Goal: Task Accomplishment & Management: Use online tool/utility

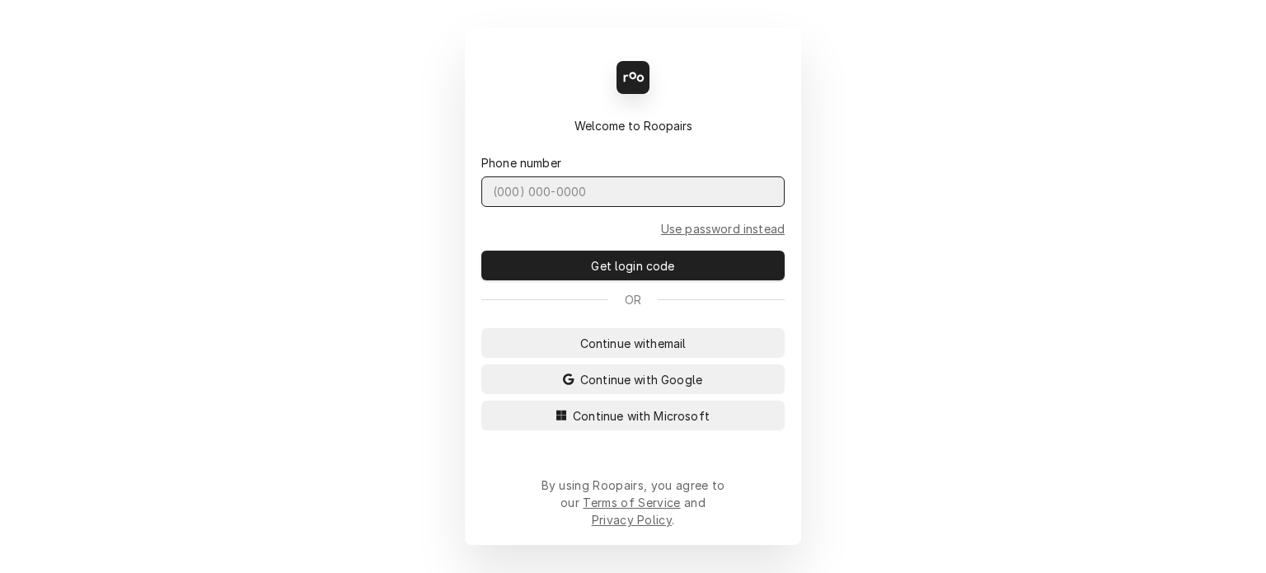
click at [593, 207] on input "Dynamic Content Wrapper" at bounding box center [632, 191] width 303 height 30
type input "(727) 215-5775"
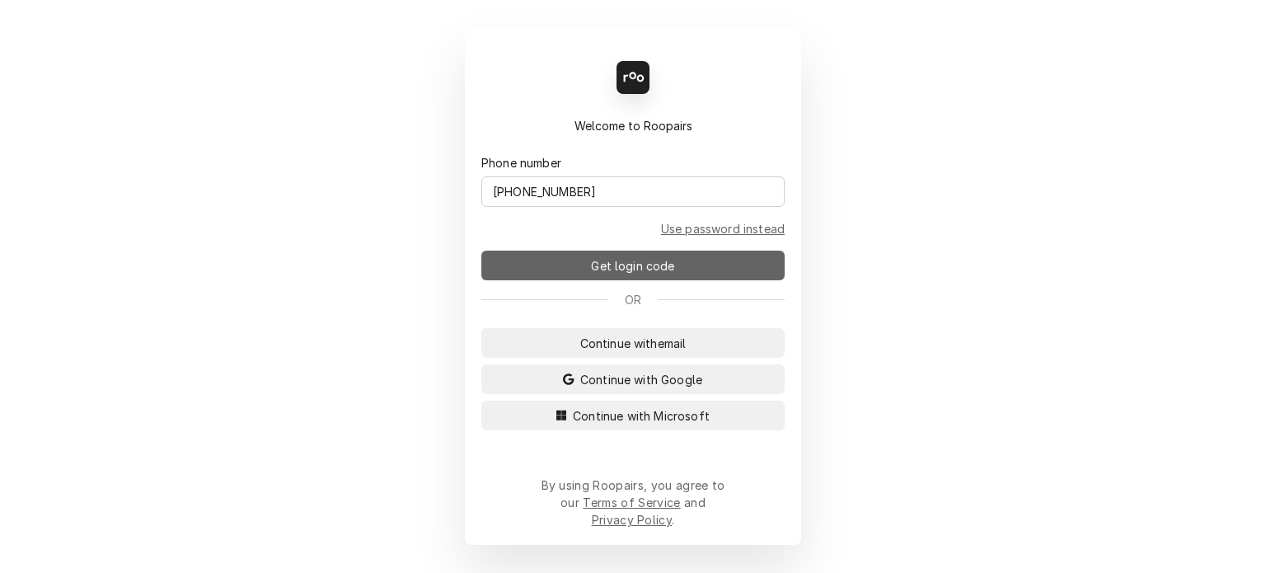
click at [651, 267] on button "Get login code" at bounding box center [632, 265] width 303 height 30
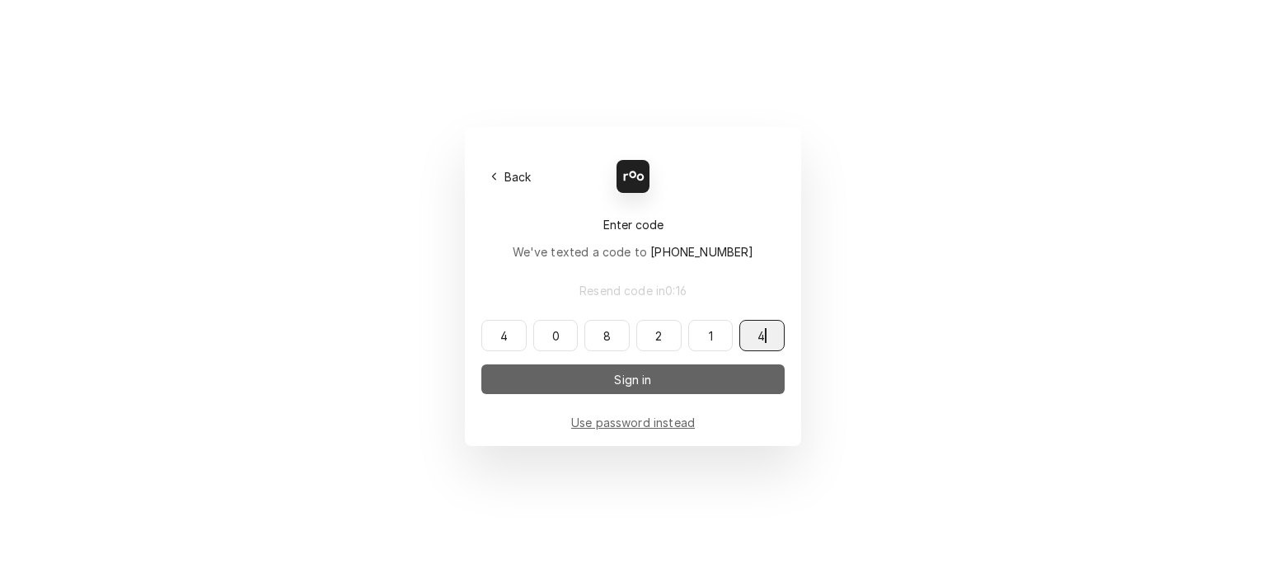
type input "408214"
click at [627, 384] on span "Sign in" at bounding box center [633, 379] width 44 height 17
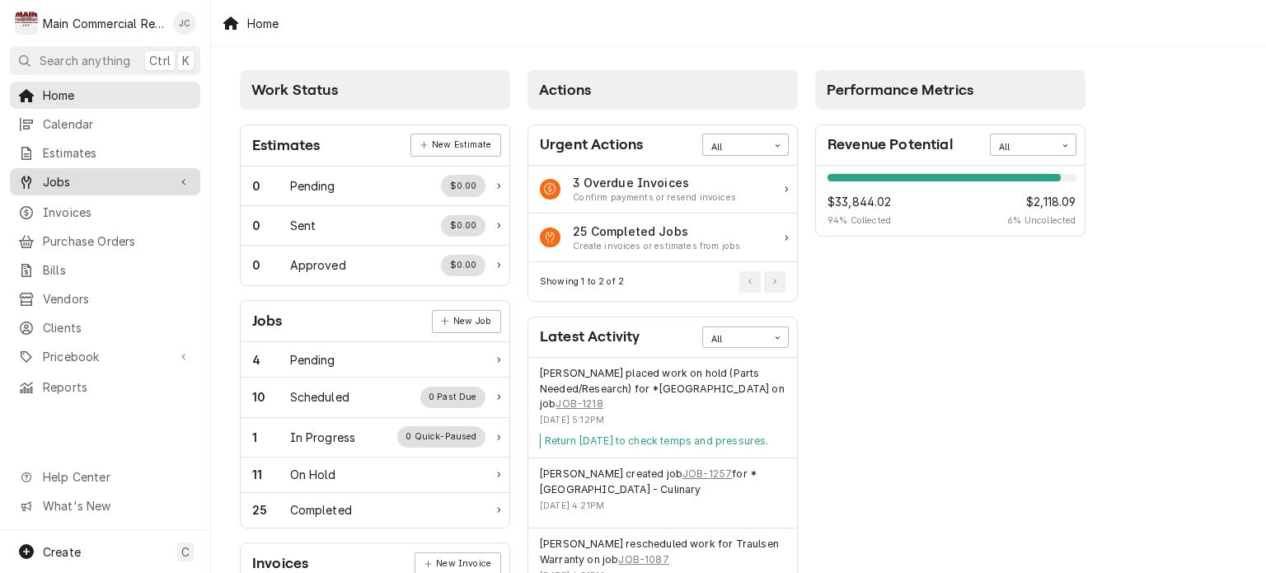
click at [54, 181] on span "Jobs" at bounding box center [105, 181] width 124 height 17
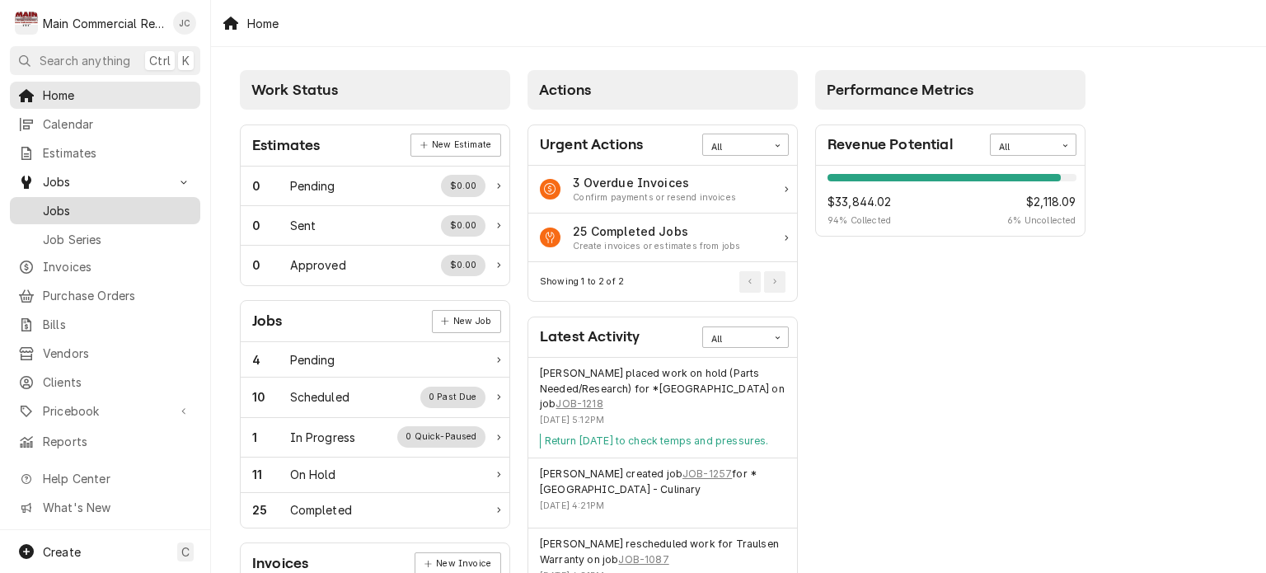
click at [46, 209] on span "Jobs" at bounding box center [117, 210] width 149 height 17
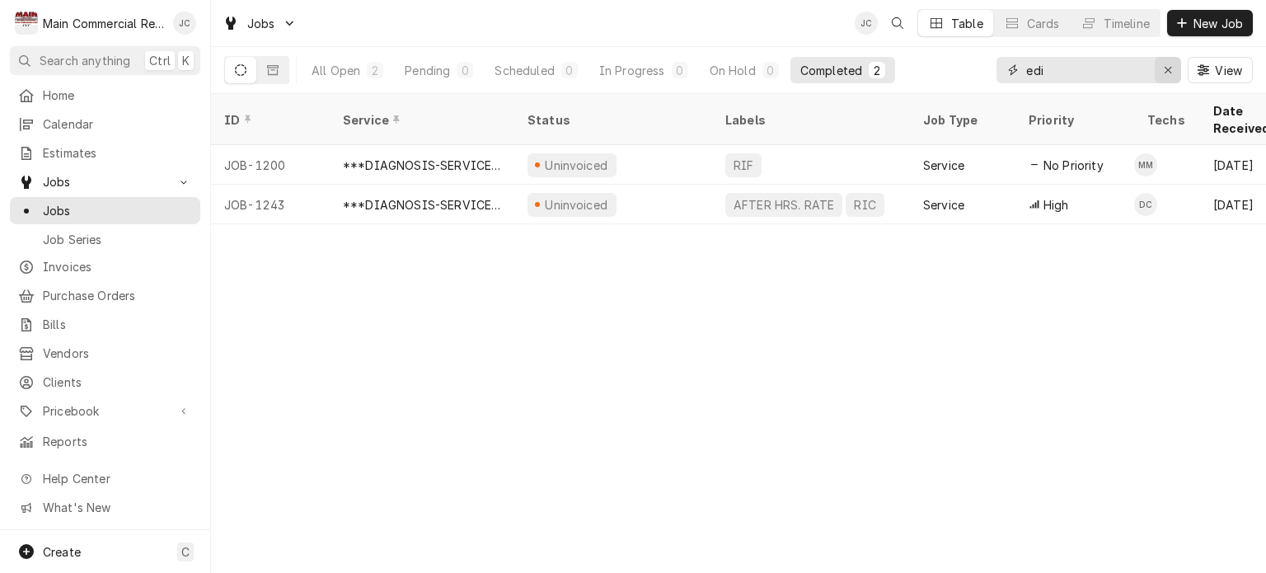
click at [1168, 77] on div "Erase input" at bounding box center [1167, 70] width 16 height 16
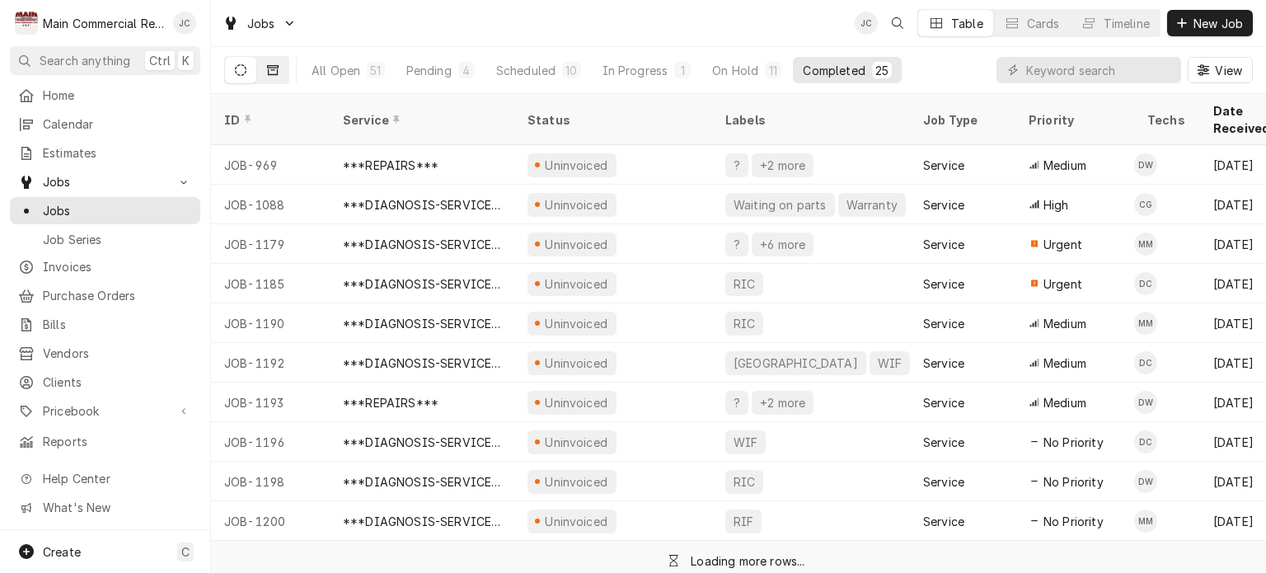
click at [269, 71] on icon "Dynamic Content Wrapper" at bounding box center [273, 70] width 12 height 12
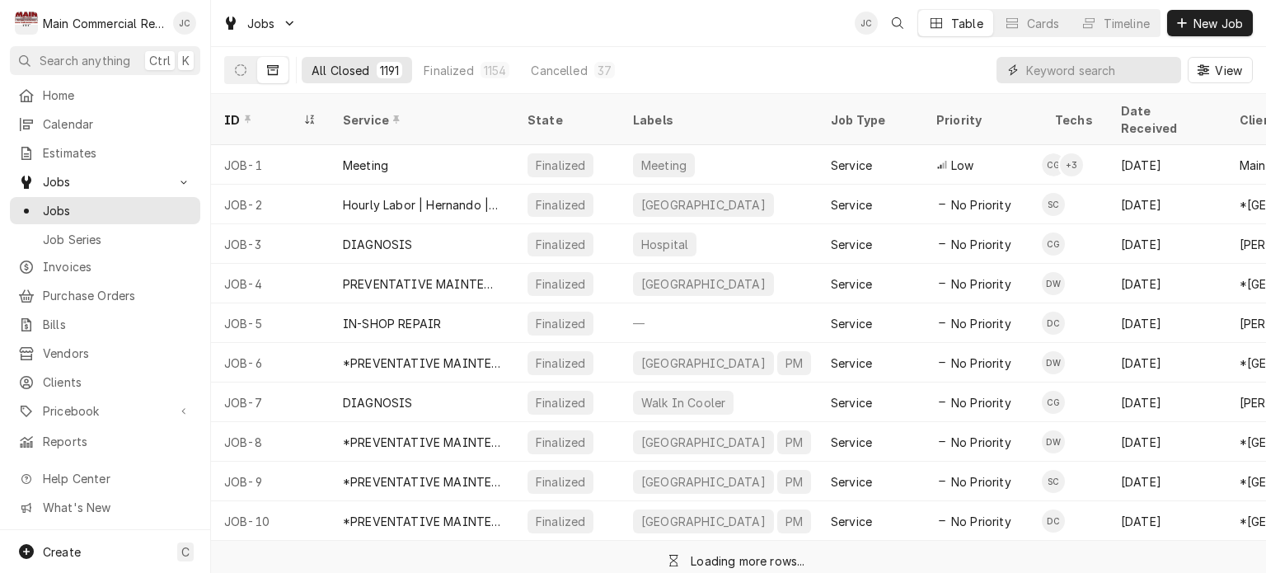
click at [1088, 73] on input "Dynamic Content Wrapper" at bounding box center [1099, 70] width 147 height 26
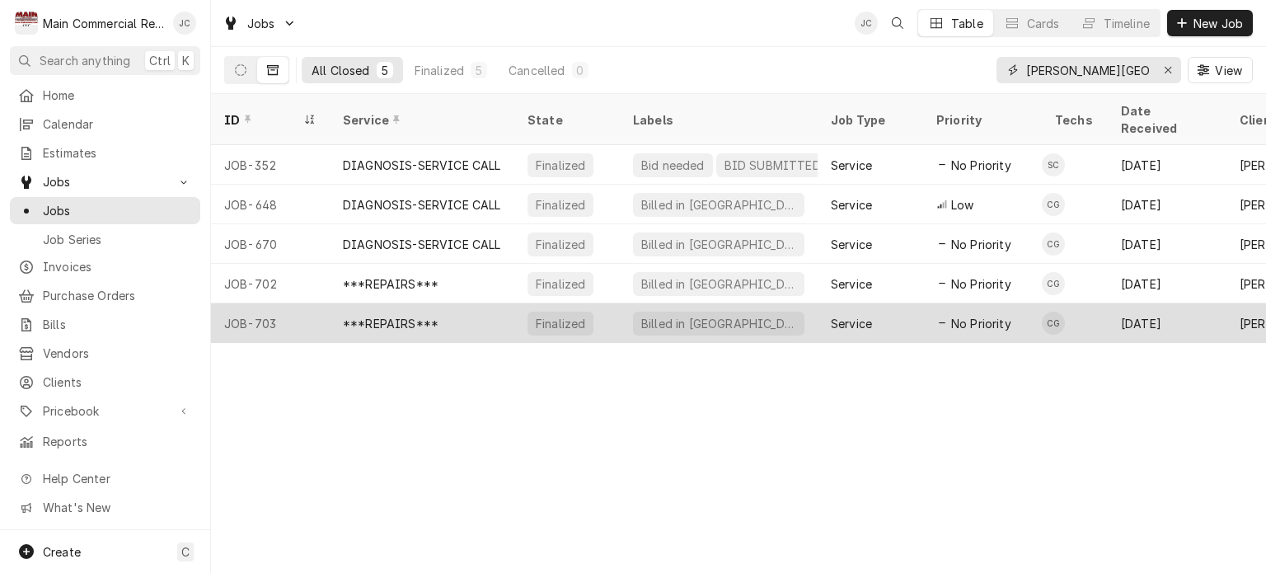
type input "hale center"
click at [758, 308] on div "Billed in [GEOGRAPHIC_DATA]" at bounding box center [719, 323] width 198 height 40
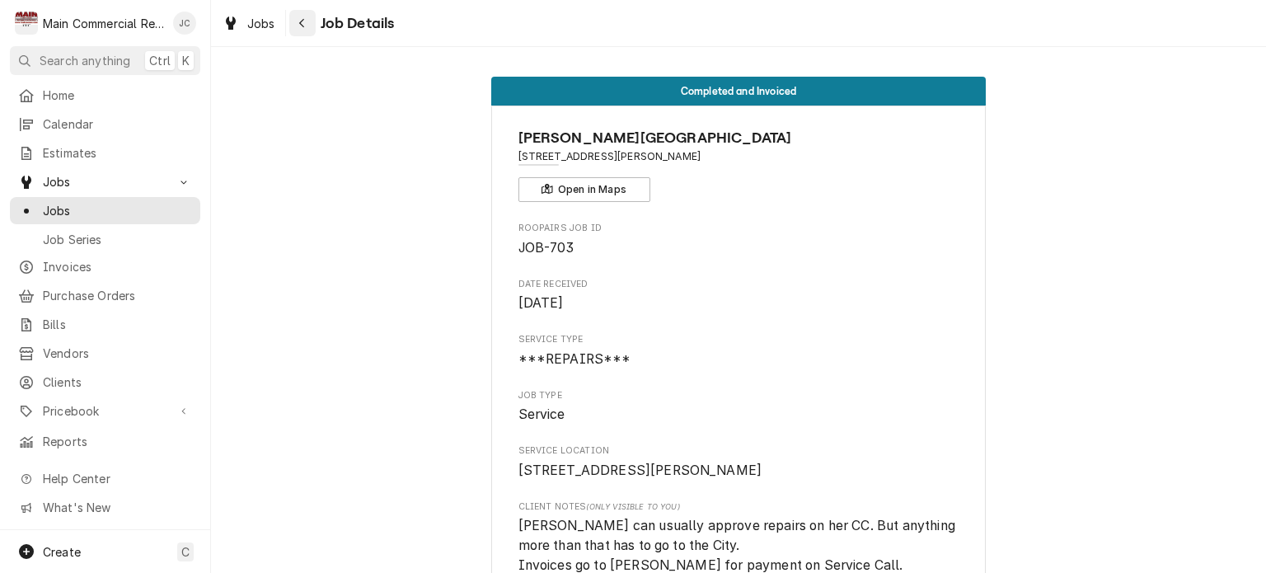
click at [308, 30] on div "Navigate back" at bounding box center [302, 23] width 16 height 16
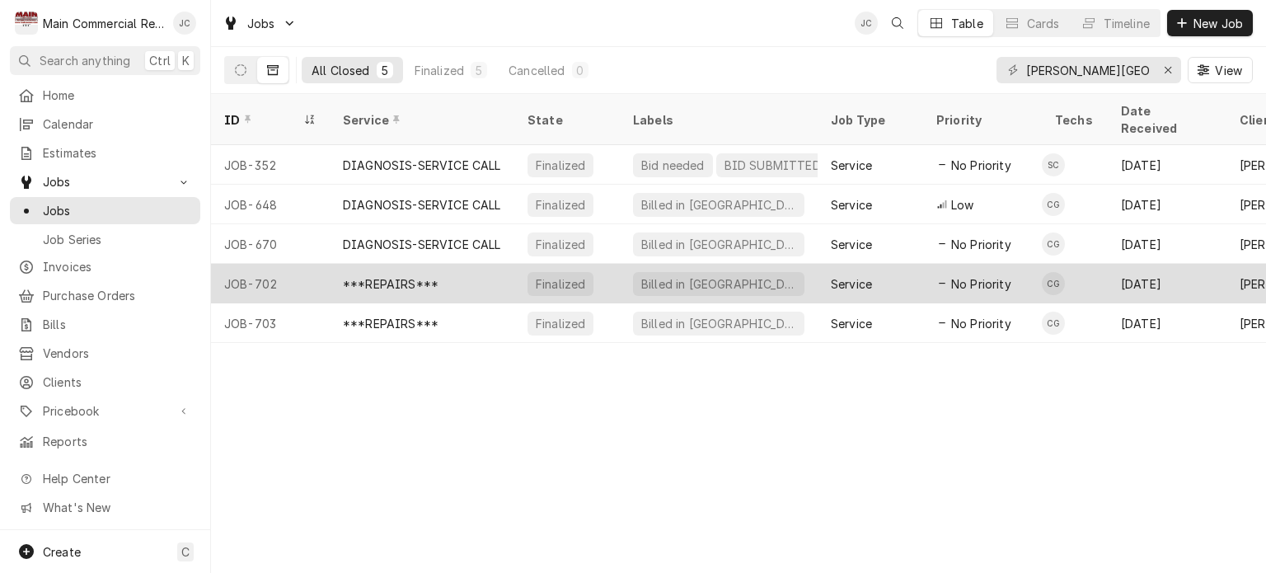
click at [566, 272] on div "Finalized" at bounding box center [560, 284] width 66 height 24
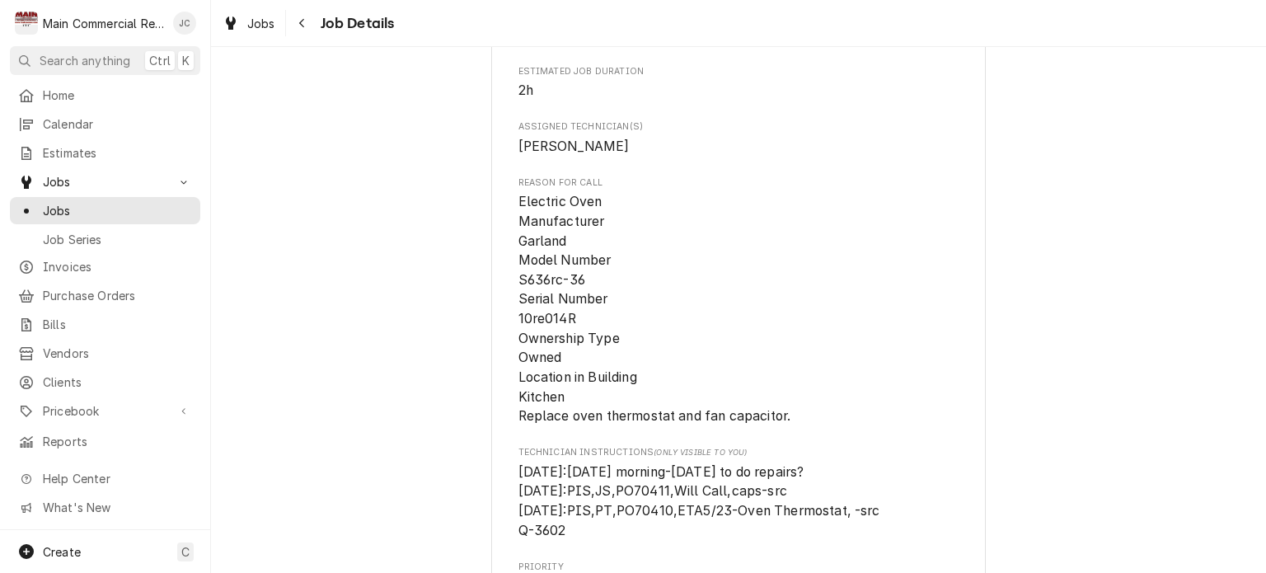
scroll to position [809, 0]
click at [302, 28] on icon "Navigate back" at bounding box center [301, 23] width 7 height 12
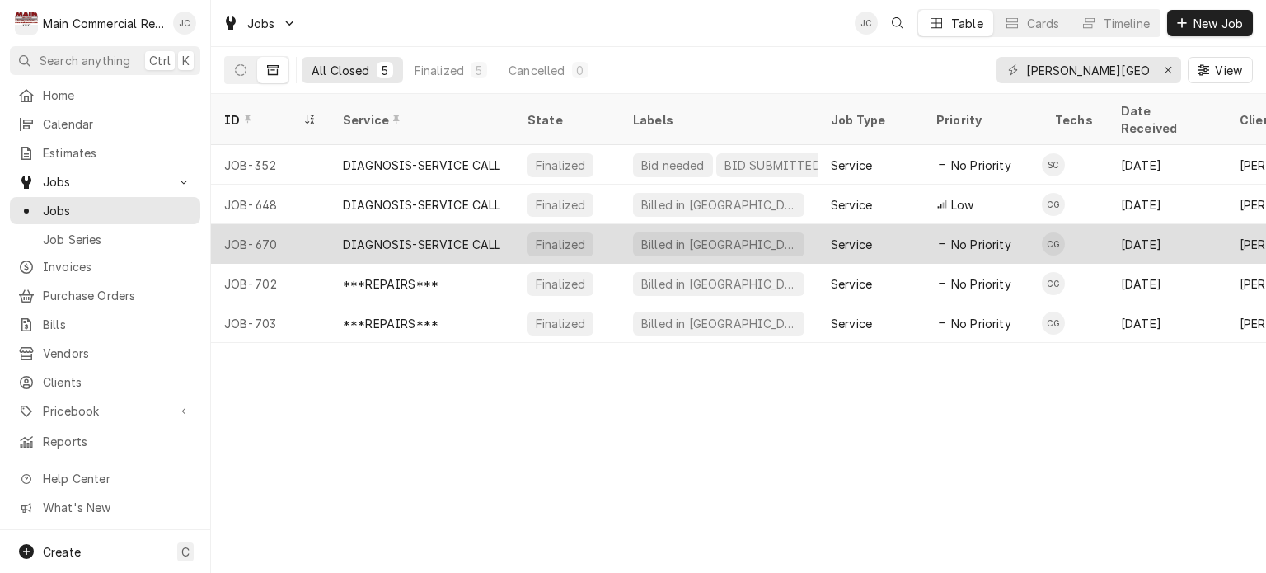
click at [549, 236] on div "Finalized" at bounding box center [560, 244] width 53 height 17
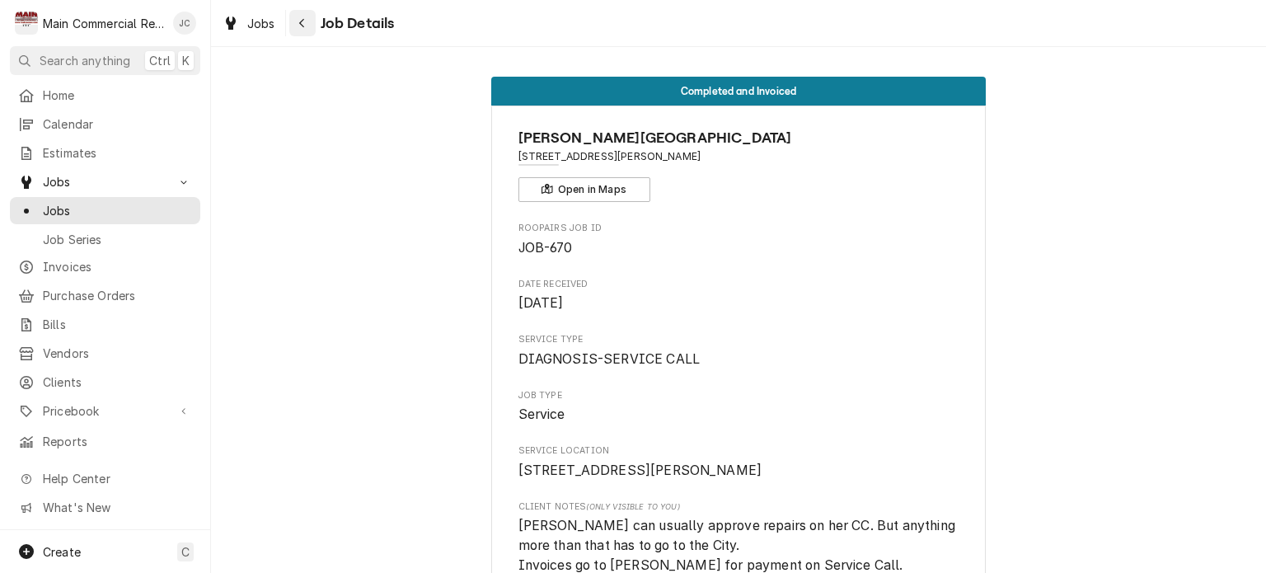
click at [293, 31] on button "Navigate back" at bounding box center [302, 23] width 26 height 26
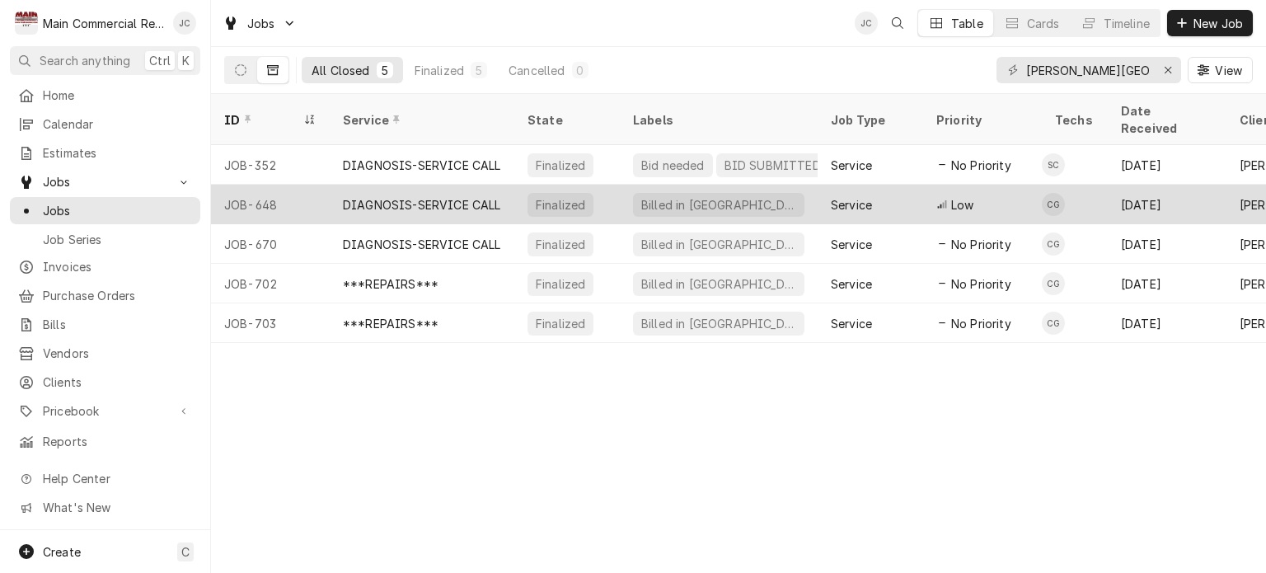
click at [562, 196] on div "Finalized" at bounding box center [560, 204] width 53 height 17
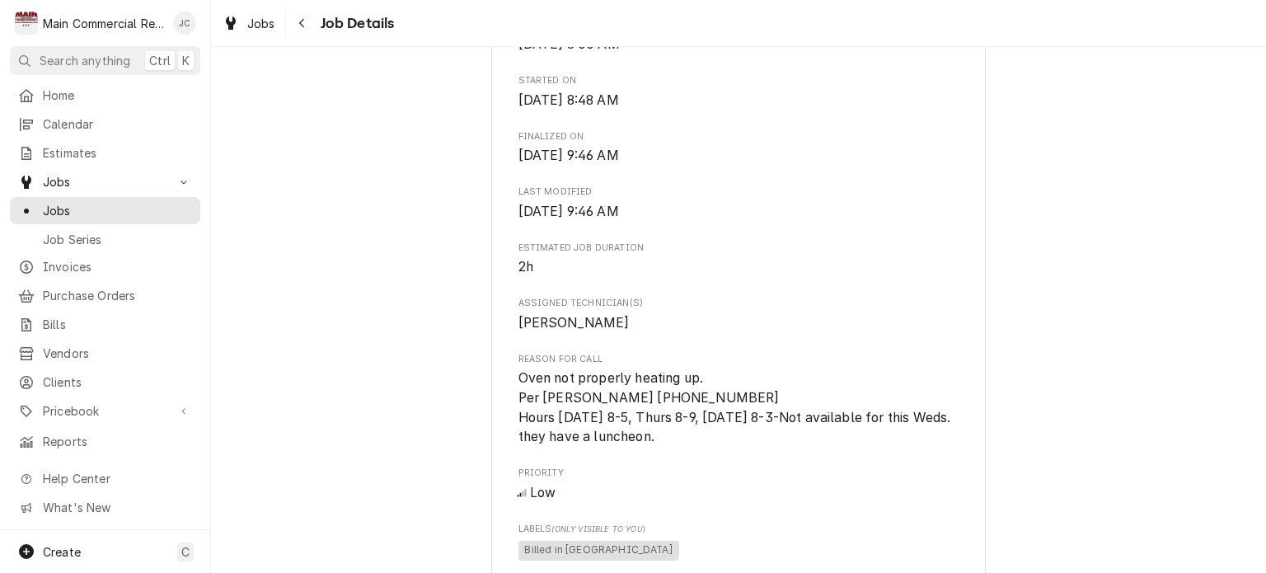
scroll to position [633, 0]
click at [302, 30] on div "Navigate back" at bounding box center [302, 23] width 16 height 16
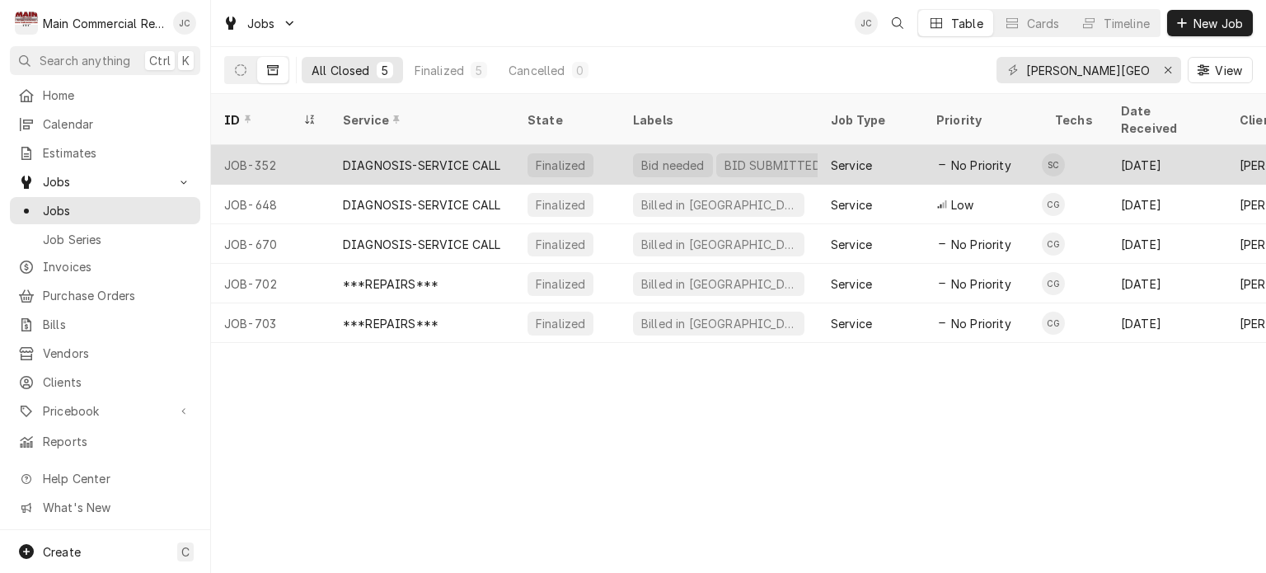
click at [468, 157] on div "DIAGNOSIS-SERVICE CALL" at bounding box center [422, 165] width 158 height 17
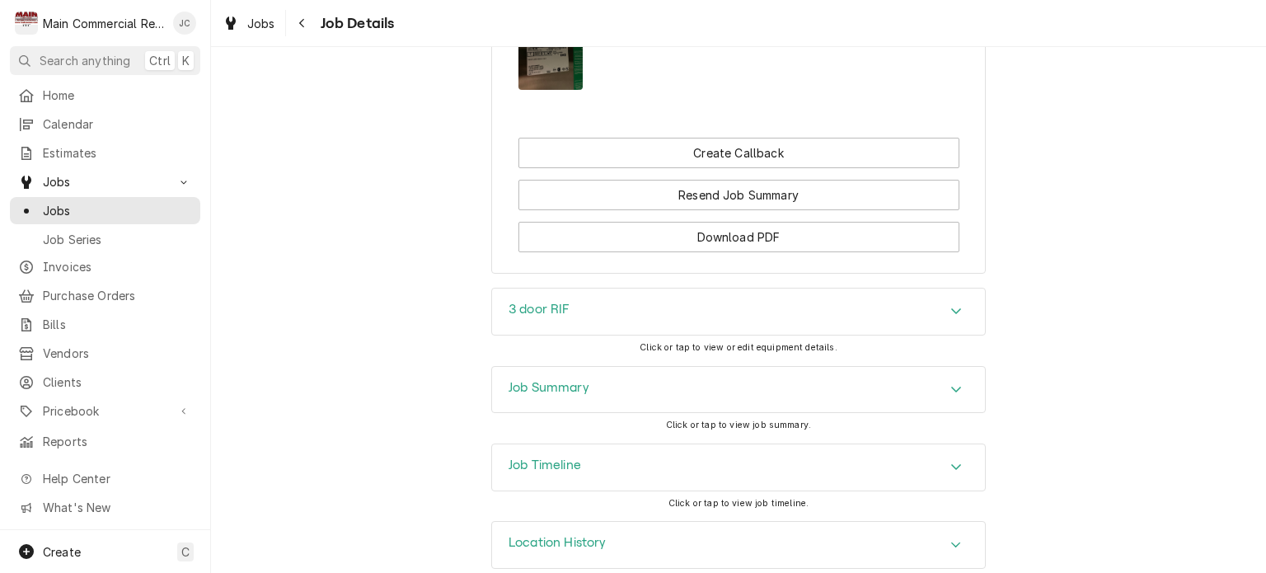
scroll to position [1665, 0]
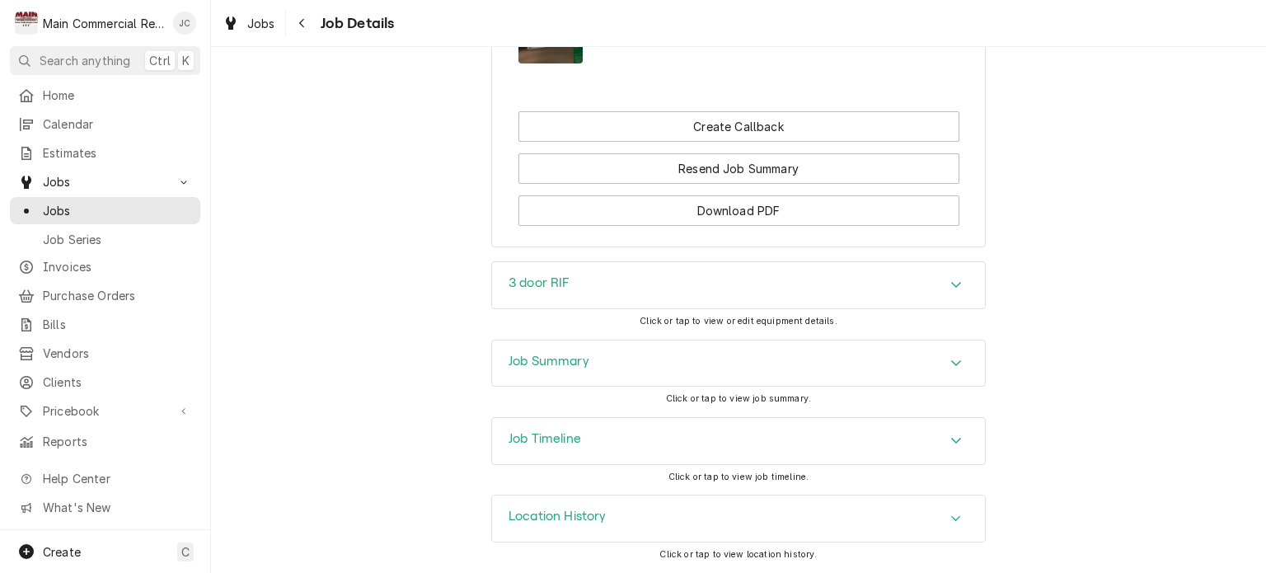
click at [913, 350] on div "Job Summary" at bounding box center [738, 363] width 493 height 46
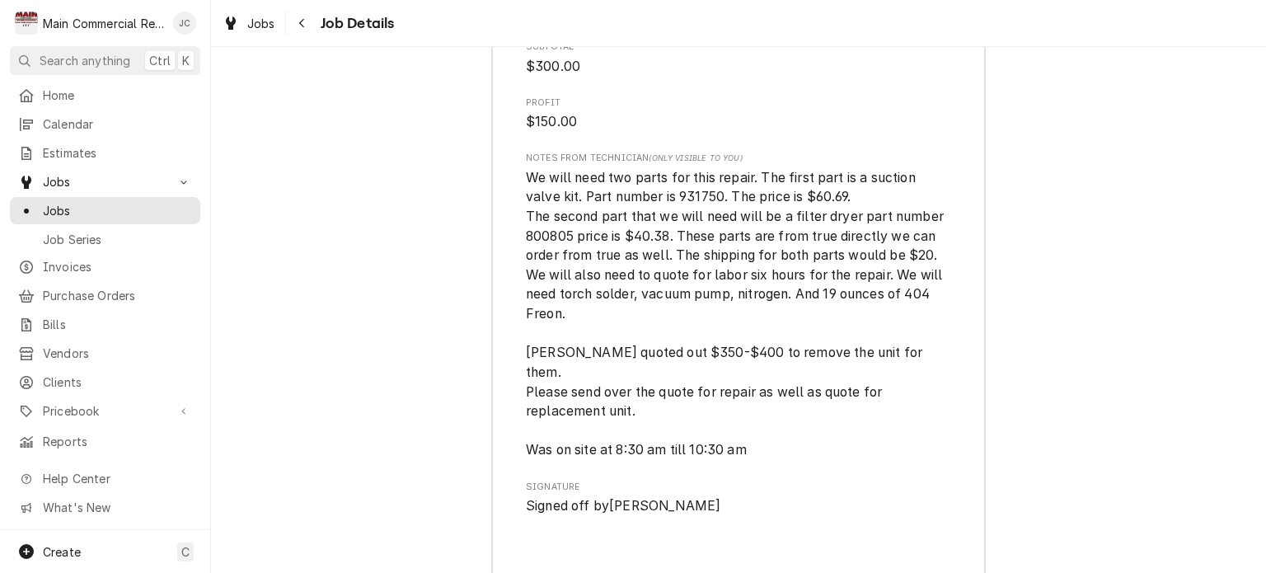
scroll to position [3600, 0]
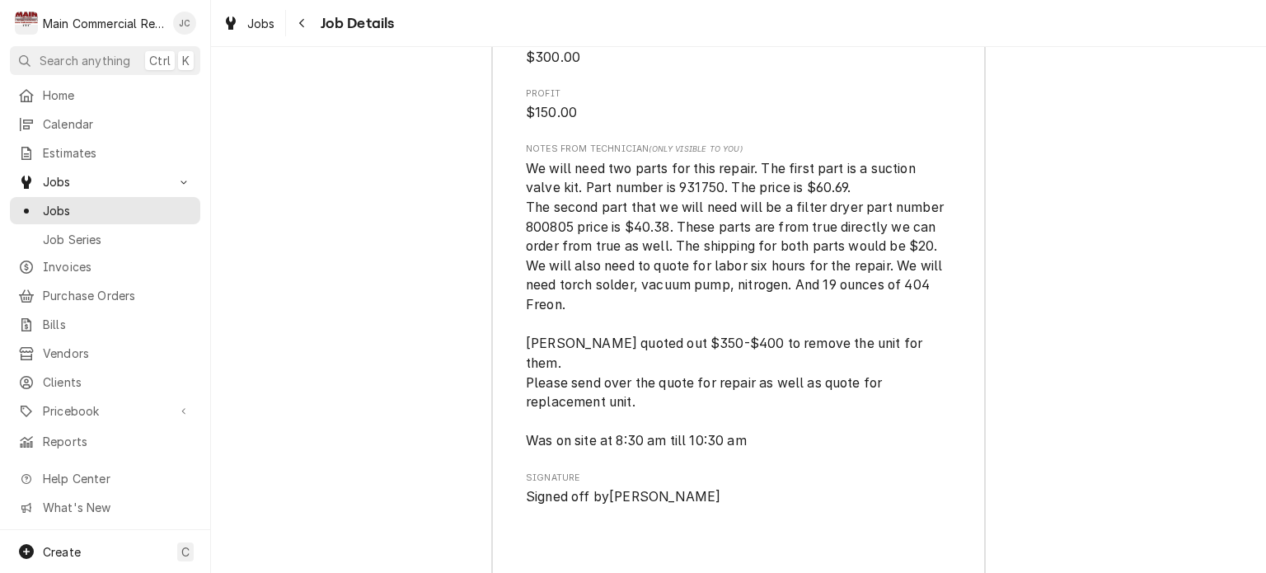
click at [851, 408] on span "We will need two parts for this repair. The first part is a suction valve kit. …" at bounding box center [738, 305] width 425 height 292
click at [877, 407] on span "We will need two parts for this repair. The first part is a suction valve kit. …" at bounding box center [738, 305] width 425 height 292
click at [874, 412] on span "We will need two parts for this repair. The first part is a suction valve kit. …" at bounding box center [738, 305] width 425 height 292
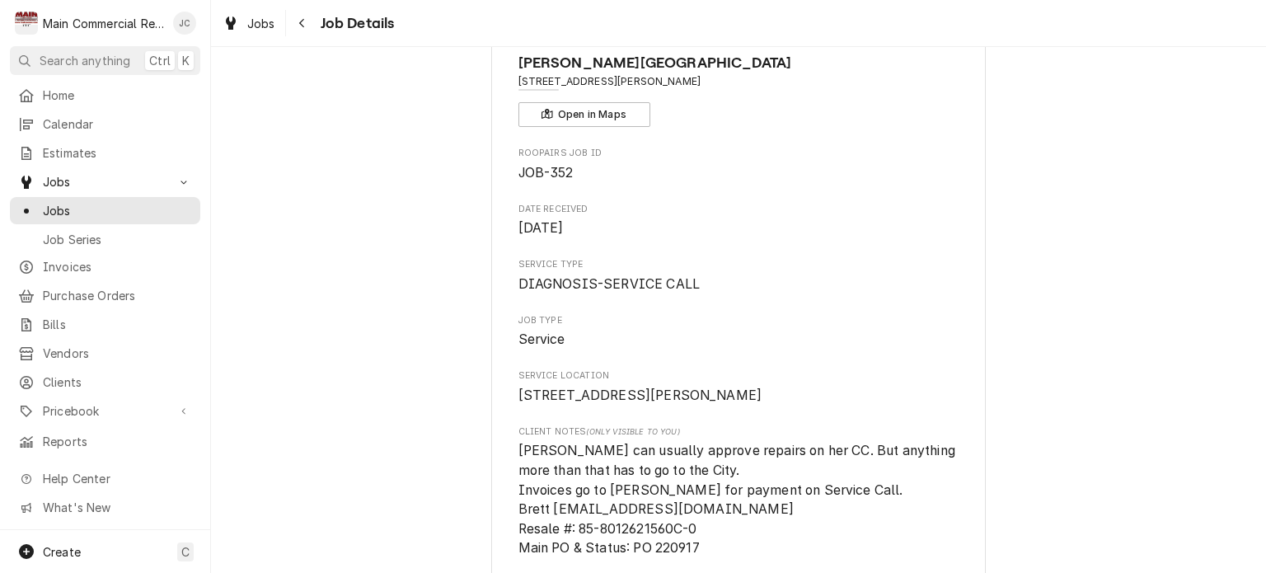
scroll to position [0, 0]
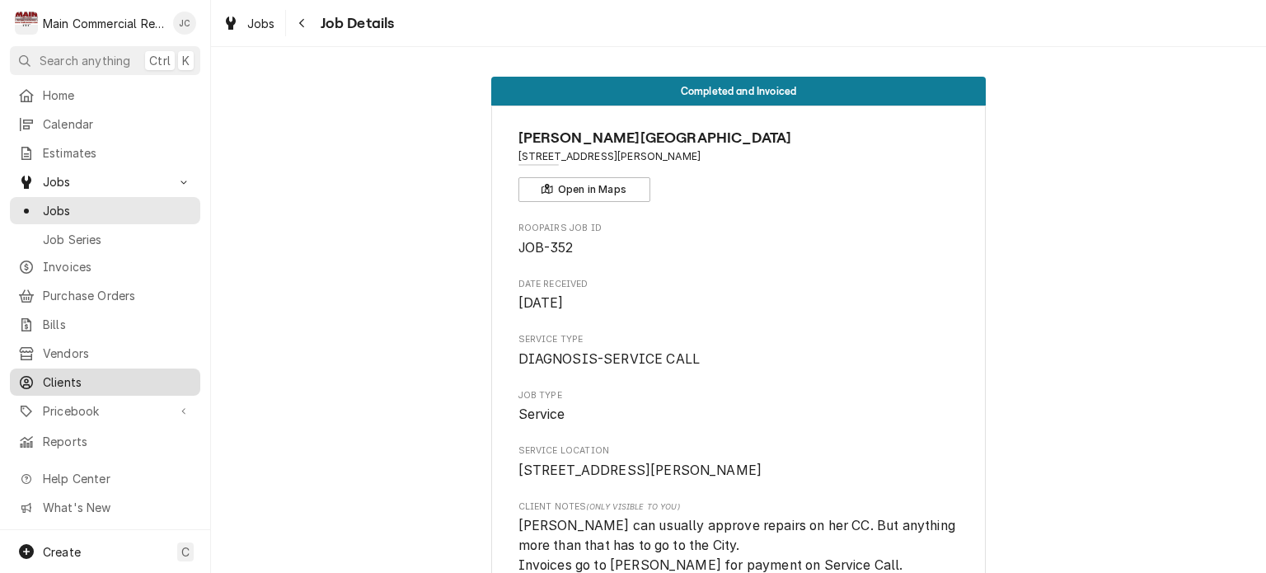
click at [56, 379] on span "Clients" at bounding box center [117, 381] width 149 height 17
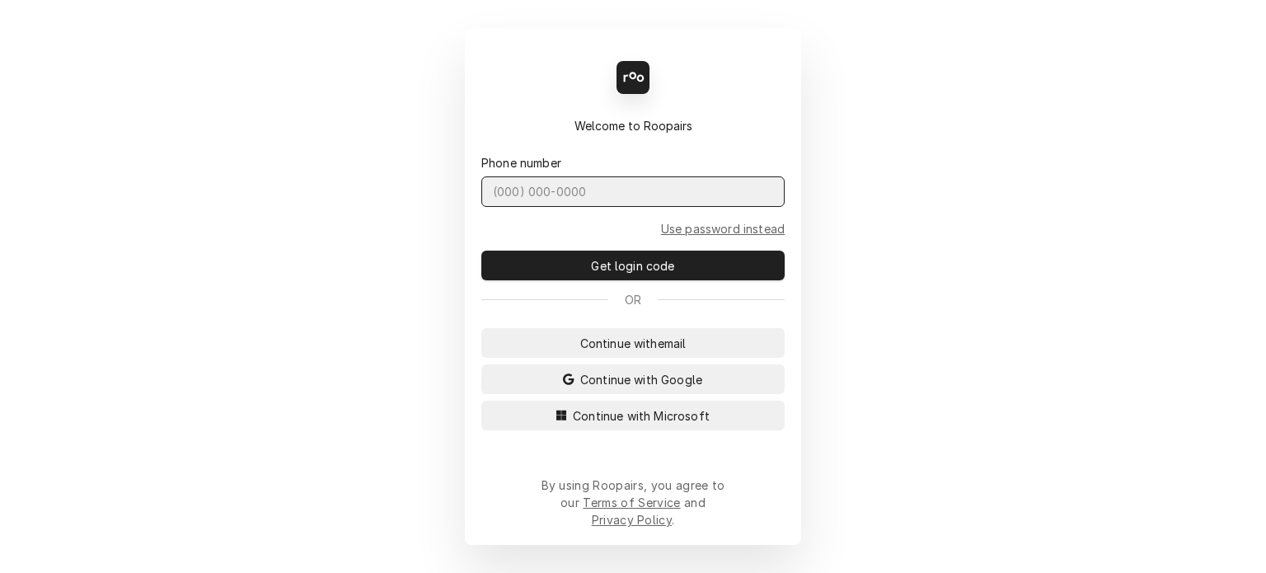
click at [596, 207] on input "Dynamic Content Wrapper" at bounding box center [632, 191] width 303 height 30
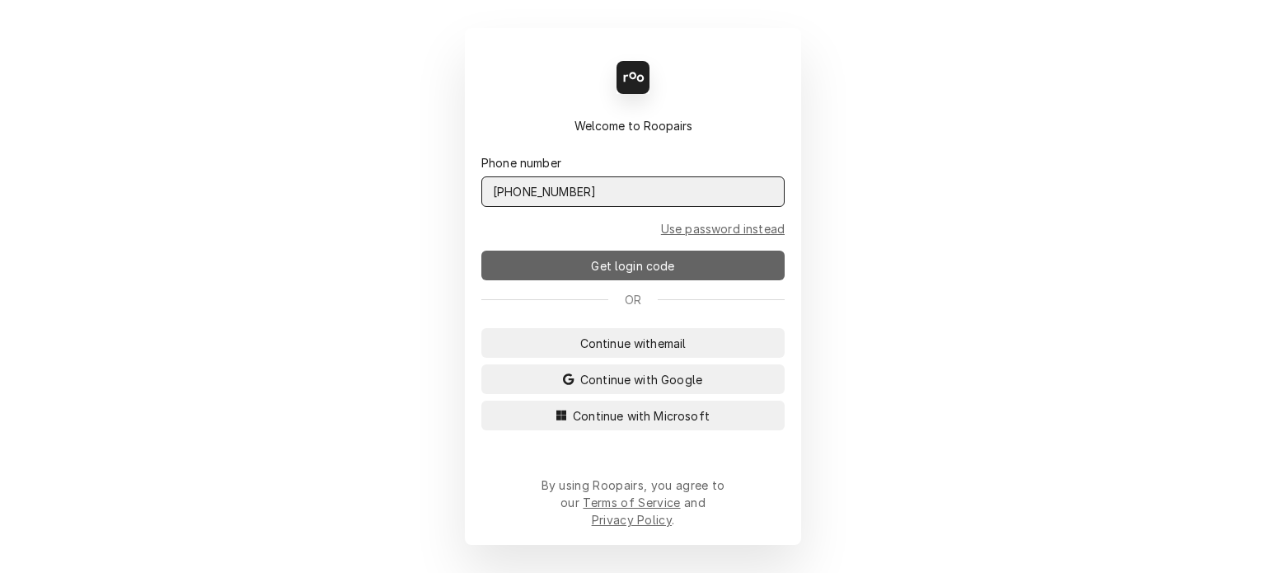
type input "(727) 215-5775"
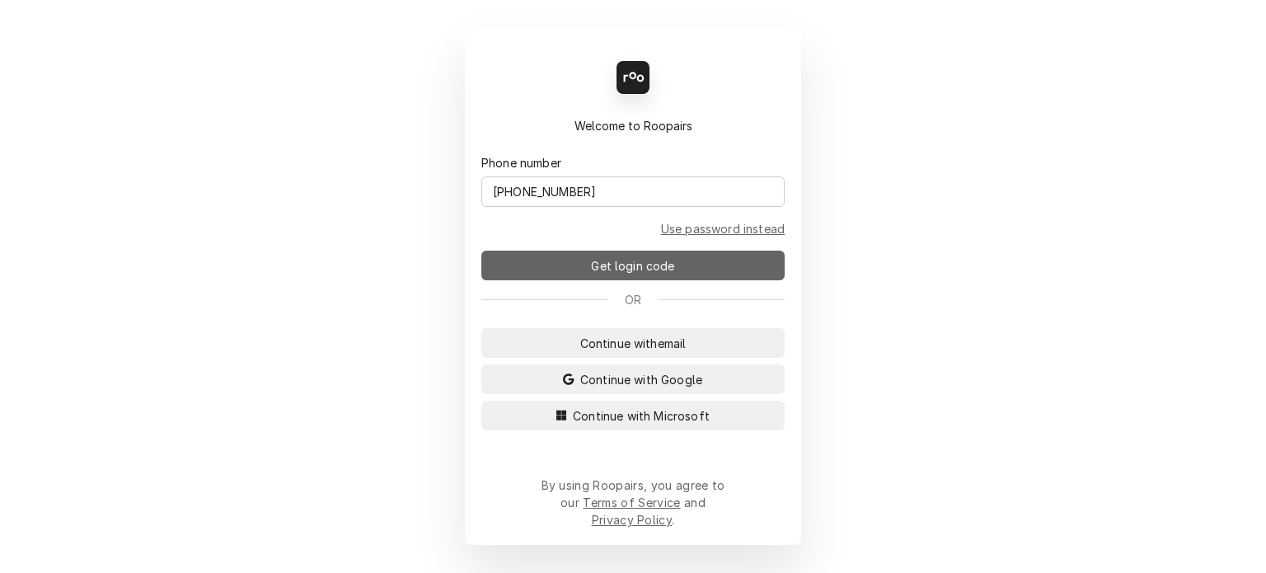
click at [634, 274] on span "Get login code" at bounding box center [632, 265] width 90 height 17
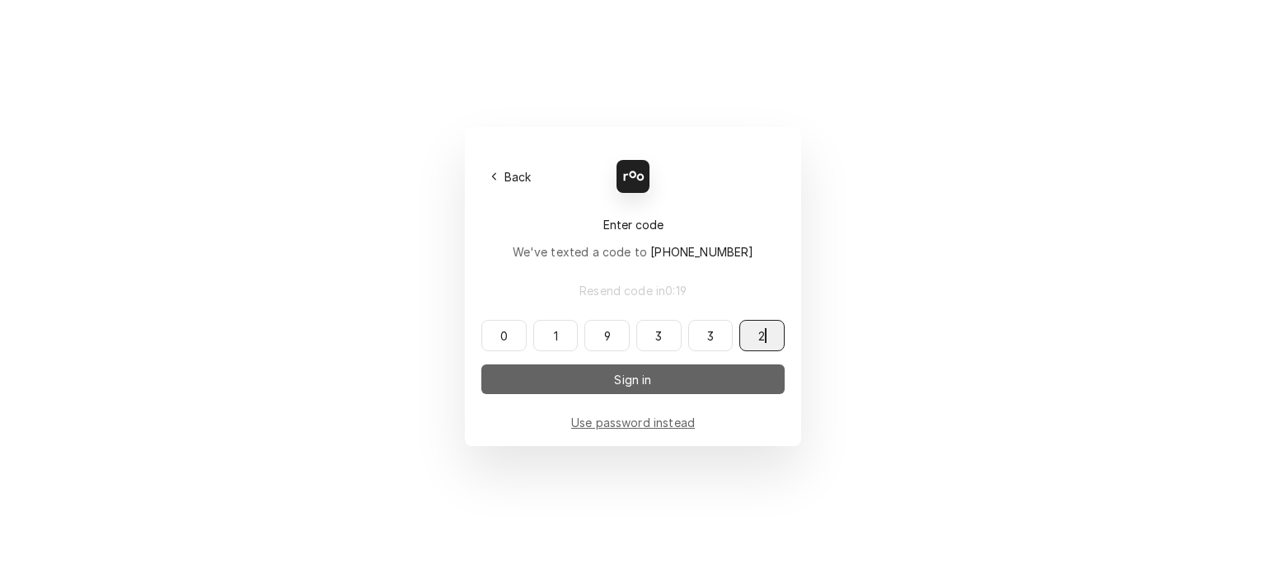
type input "019332"
click at [650, 392] on button "Sign in" at bounding box center [632, 379] width 303 height 30
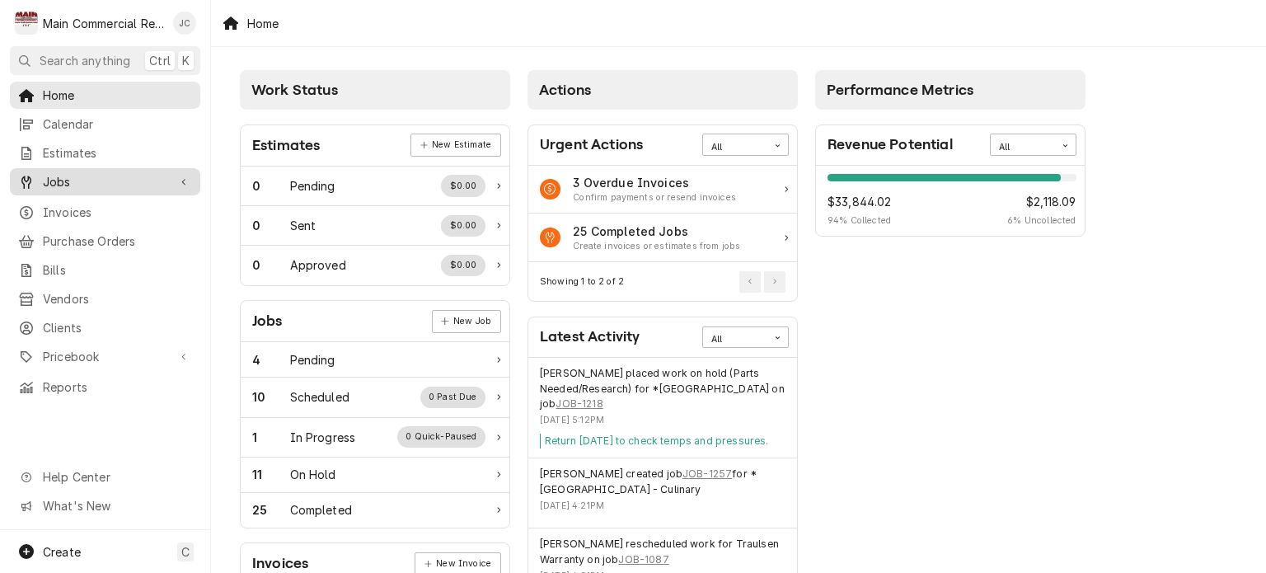
click at [69, 178] on span "Jobs" at bounding box center [105, 181] width 124 height 17
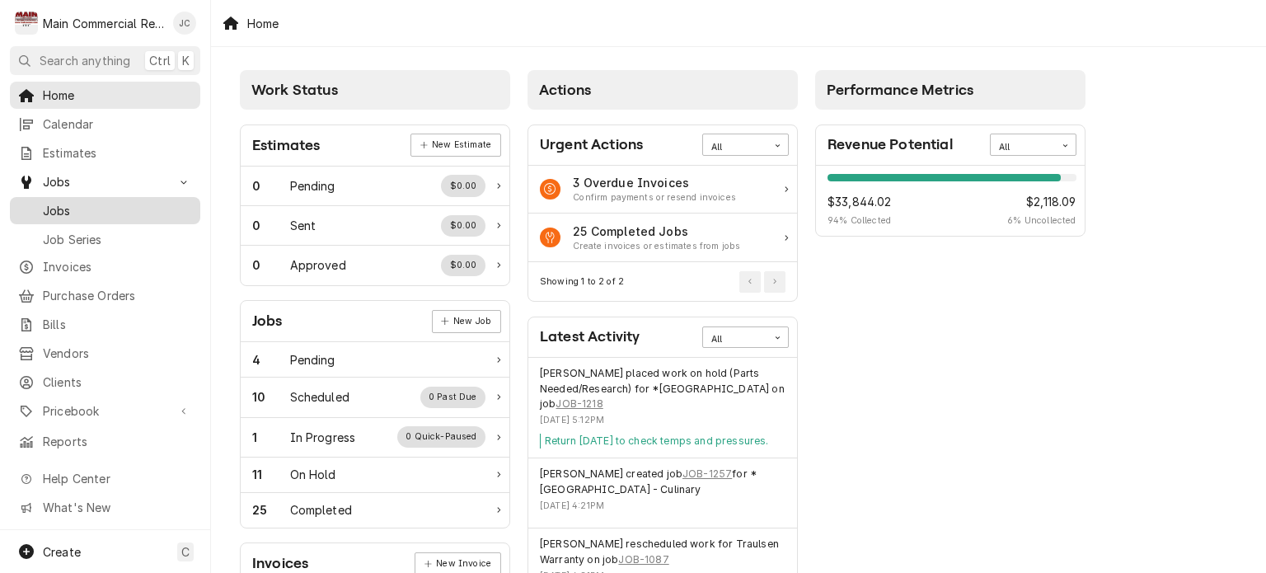
click at [69, 208] on span "Jobs" at bounding box center [117, 210] width 149 height 17
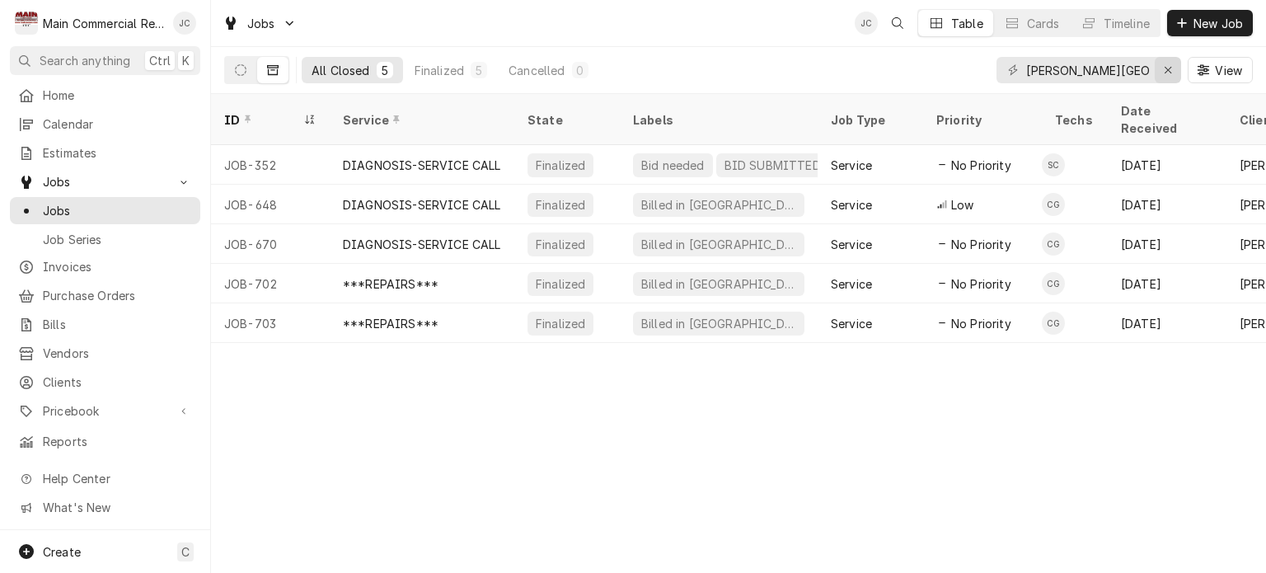
click at [1163, 65] on icon "Erase input" at bounding box center [1167, 70] width 9 height 12
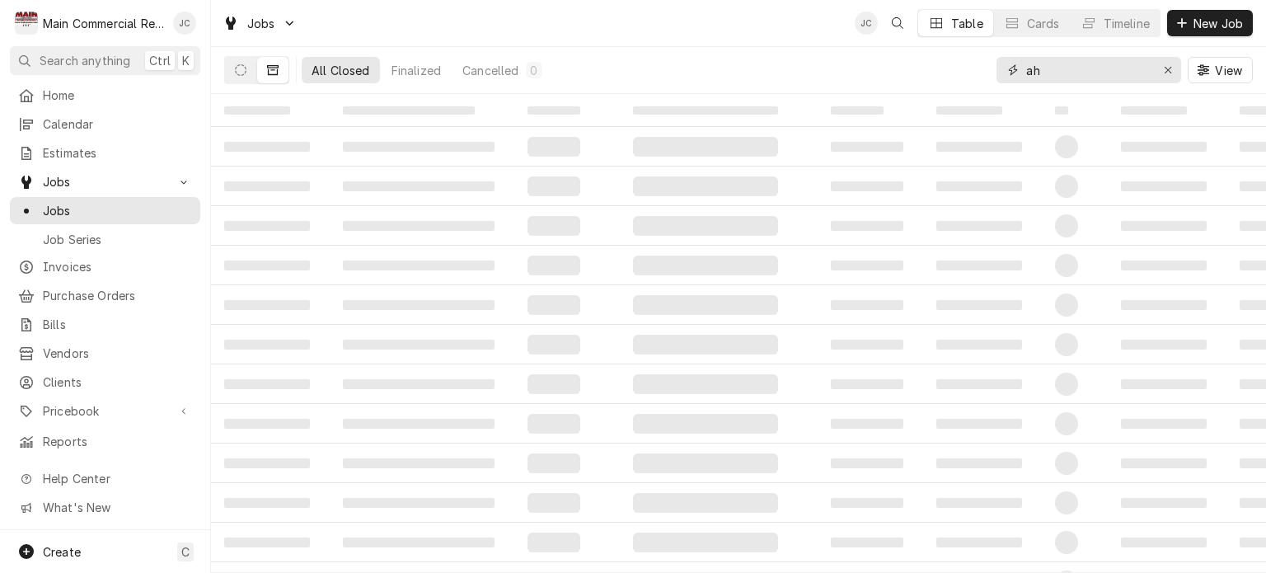
type input "a"
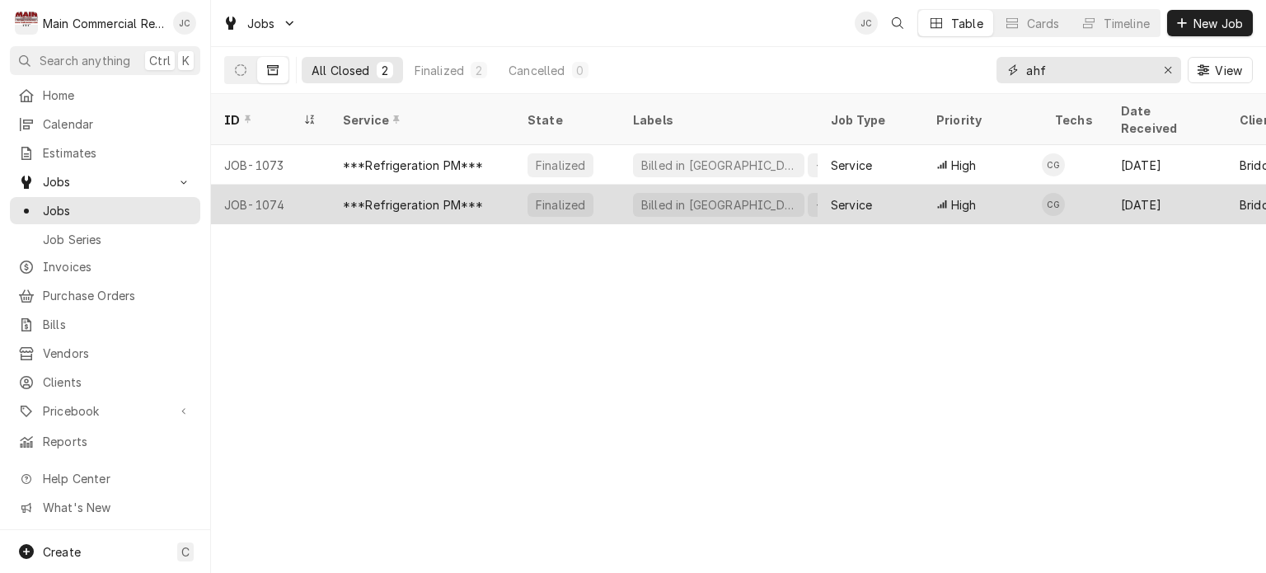
type input "ahf"
click at [428, 196] on div "***Refrigeration PM***" at bounding box center [413, 204] width 141 height 17
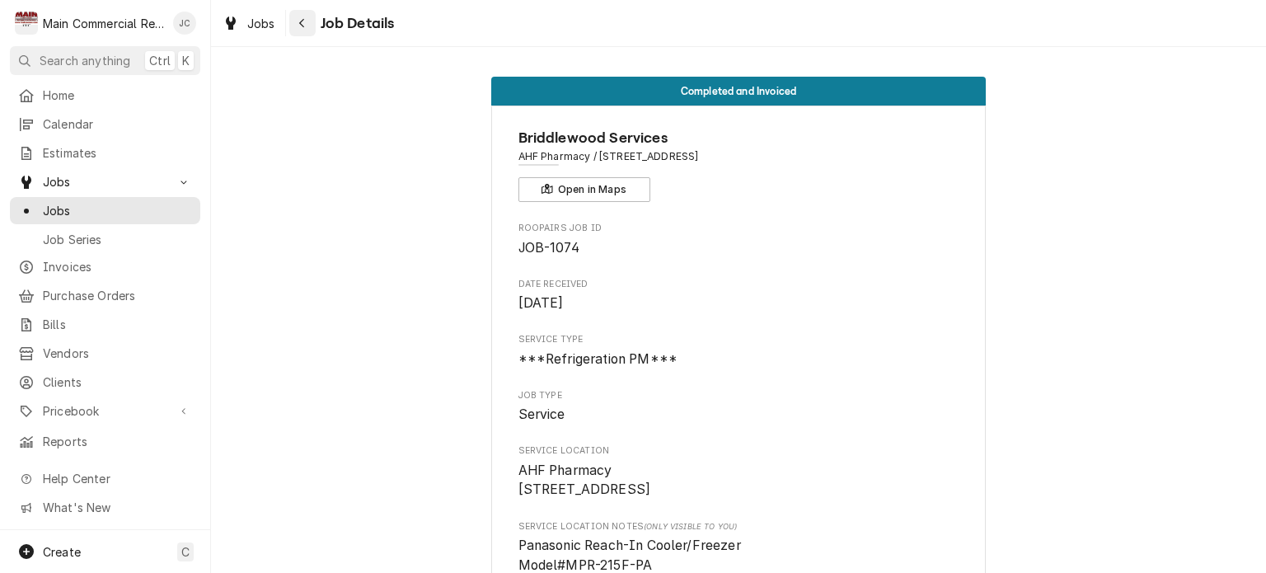
click at [293, 35] on button "Navigate back" at bounding box center [302, 23] width 26 height 26
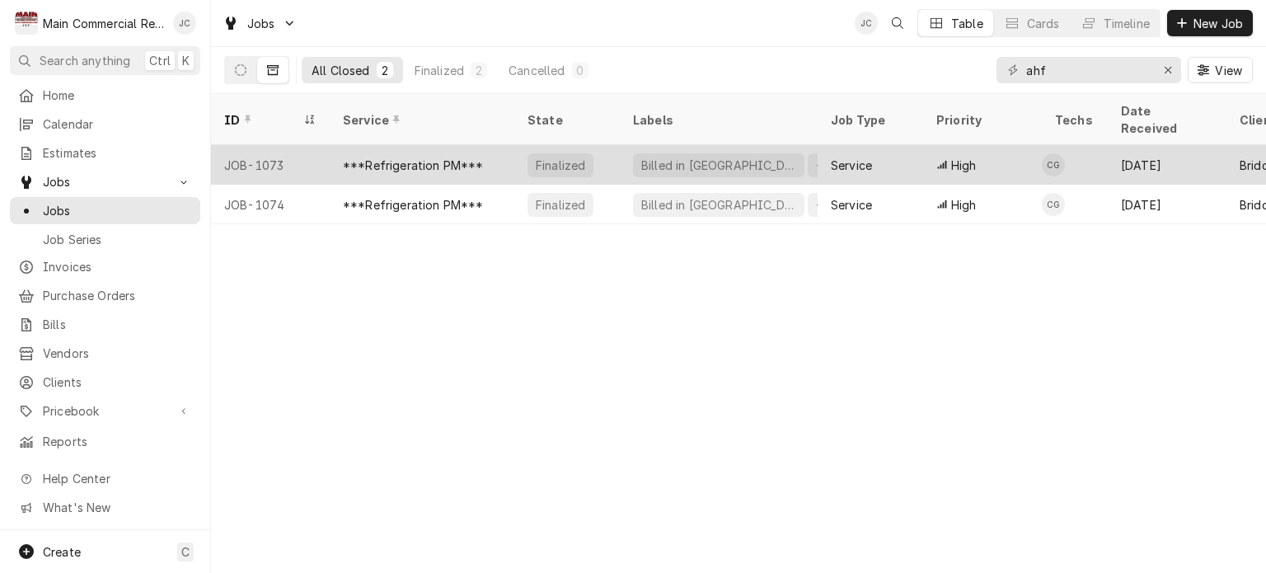
click at [399, 155] on div "***Refrigeration PM***" at bounding box center [422, 165] width 185 height 40
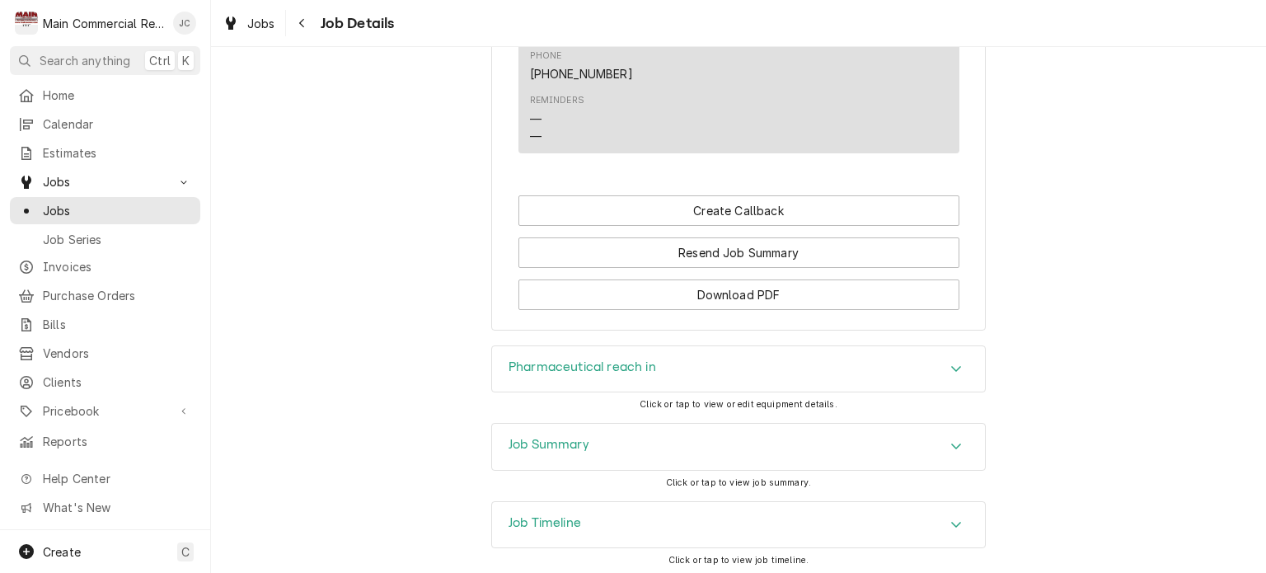
scroll to position [1639, 0]
click at [835, 468] on div "Job Summary" at bounding box center [738, 446] width 493 height 46
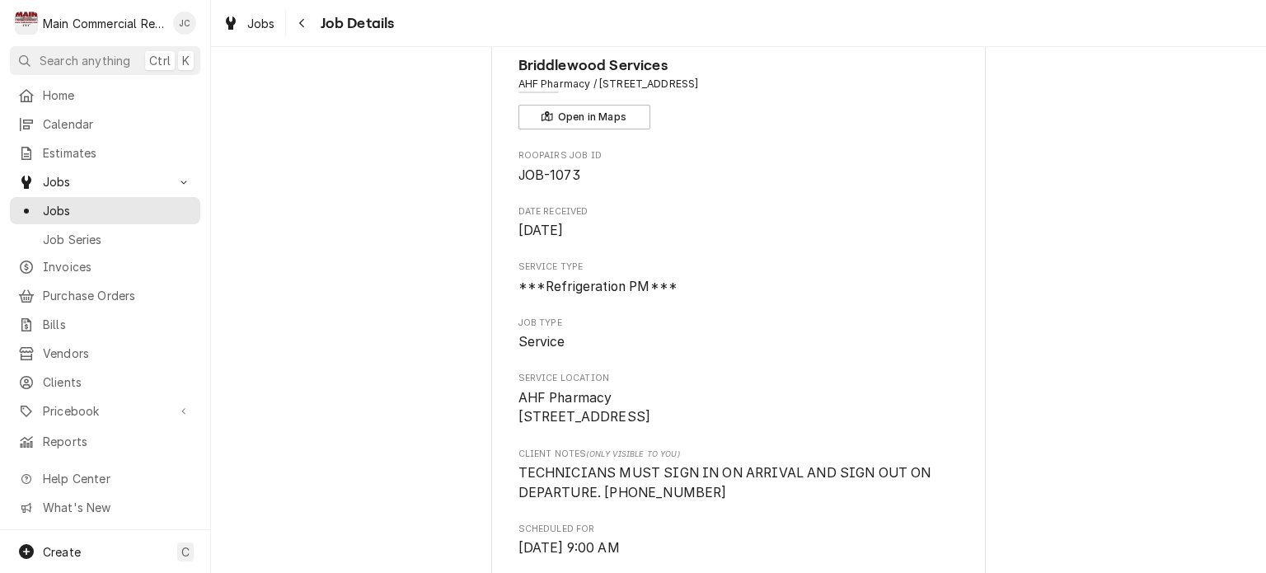
scroll to position [0, 0]
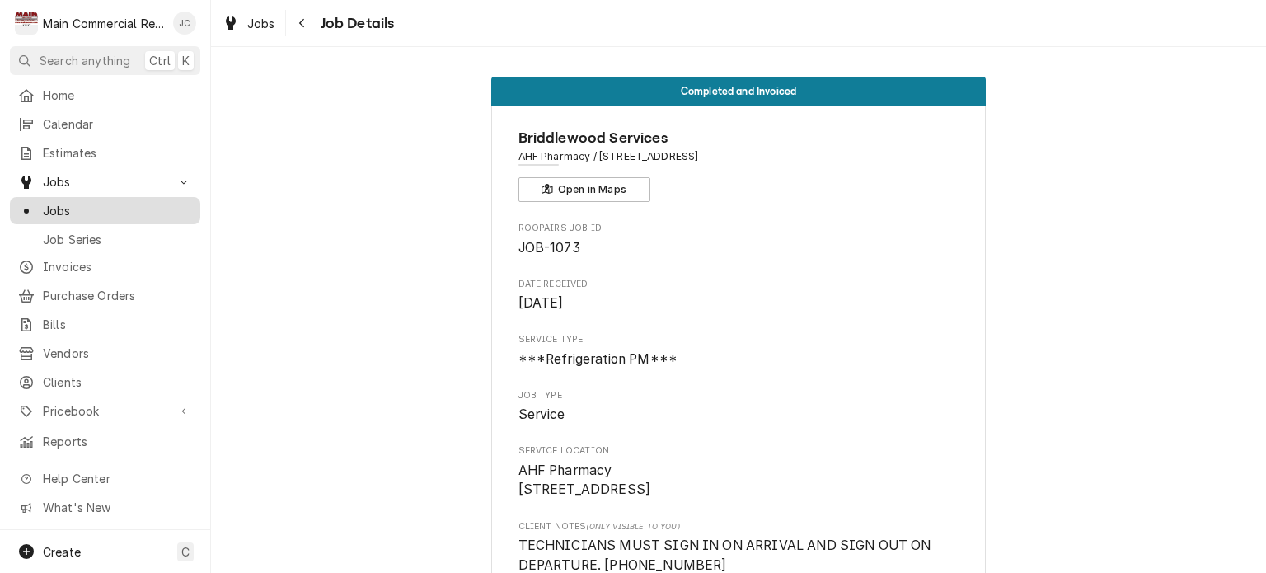
click at [64, 204] on span "Jobs" at bounding box center [117, 210] width 149 height 17
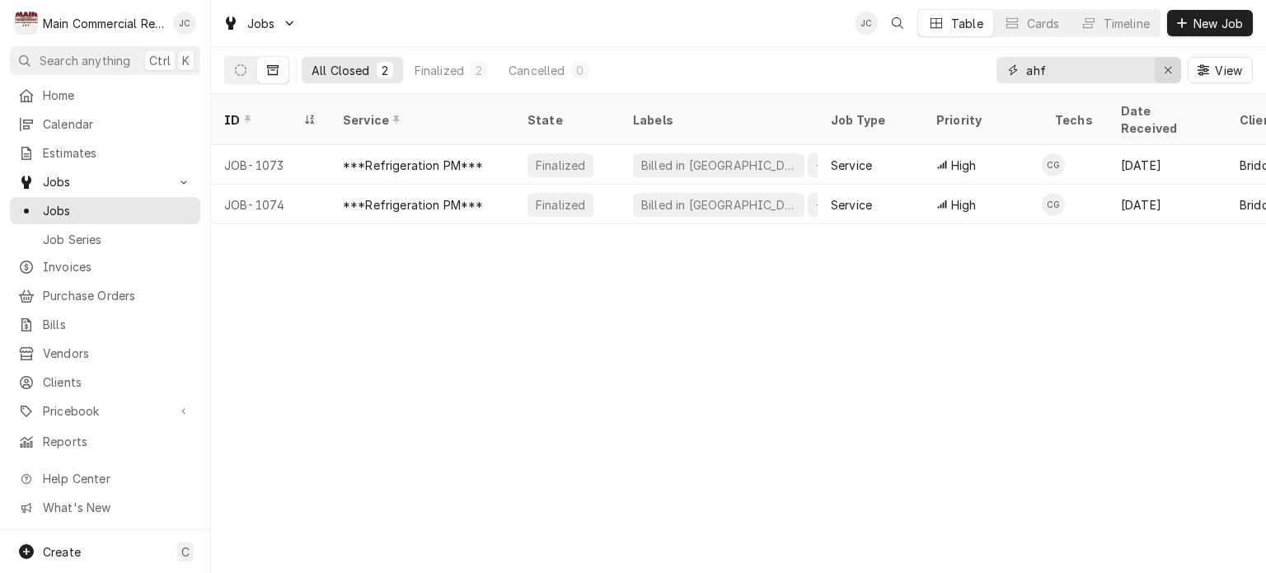
click at [1158, 73] on button "Erase input" at bounding box center [1167, 70] width 26 height 26
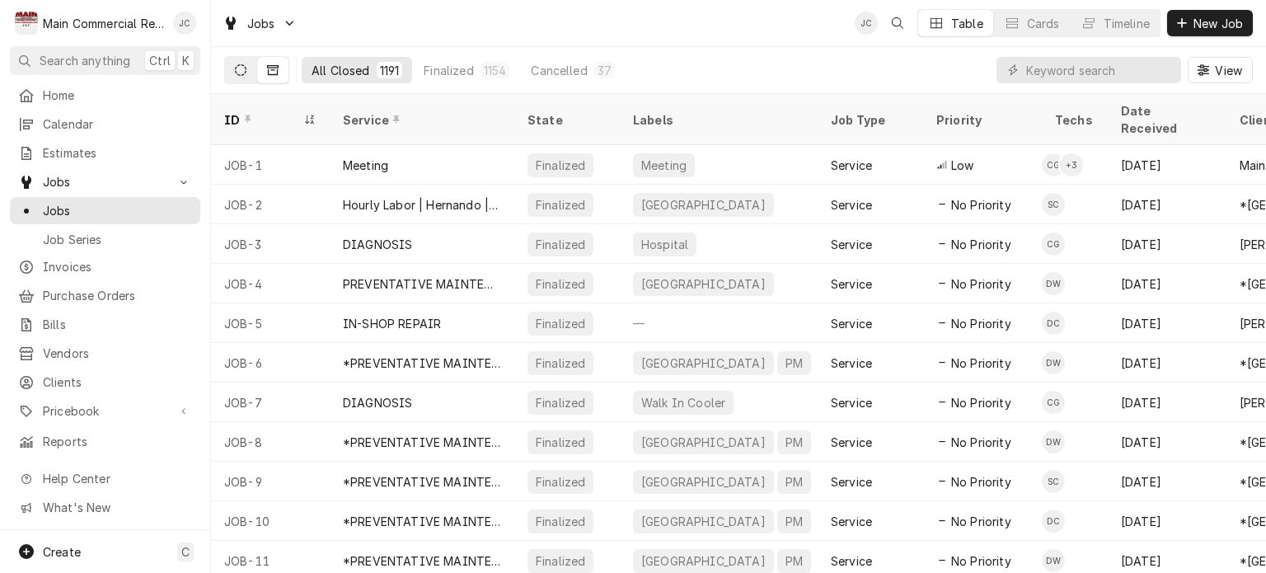
click at [231, 73] on button "Dynamic Content Wrapper" at bounding box center [240, 70] width 31 height 26
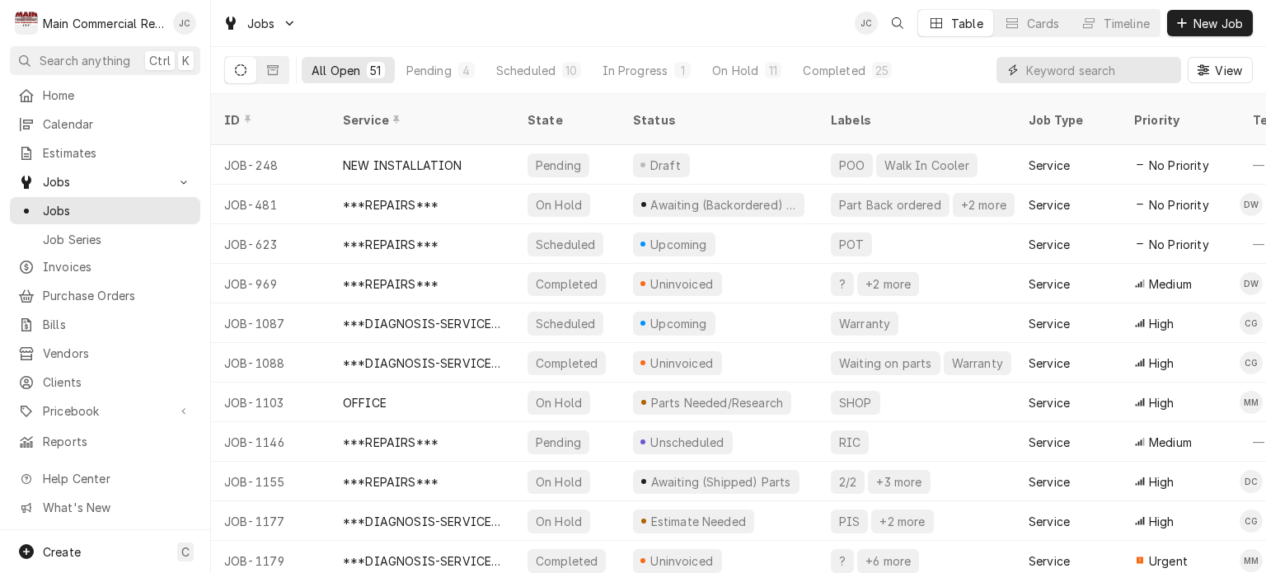
click at [1078, 68] on input "Dynamic Content Wrapper" at bounding box center [1099, 70] width 147 height 26
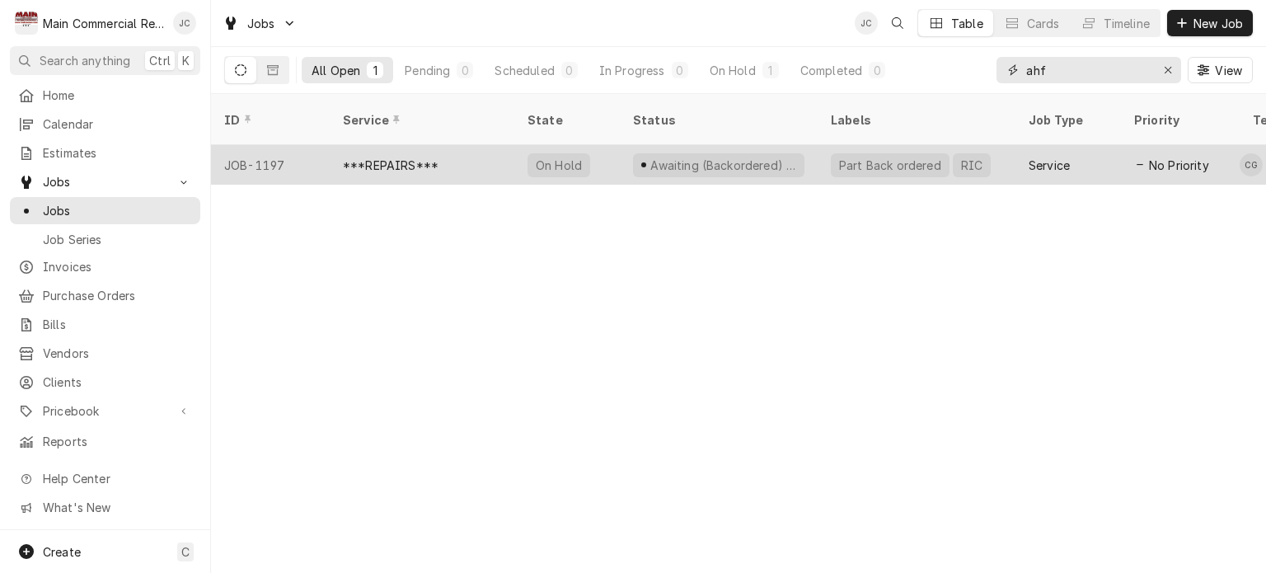
type input "ahf"
click at [406, 157] on div "***REPAIRS***" at bounding box center [391, 165] width 96 height 17
